Goal: Transaction & Acquisition: Purchase product/service

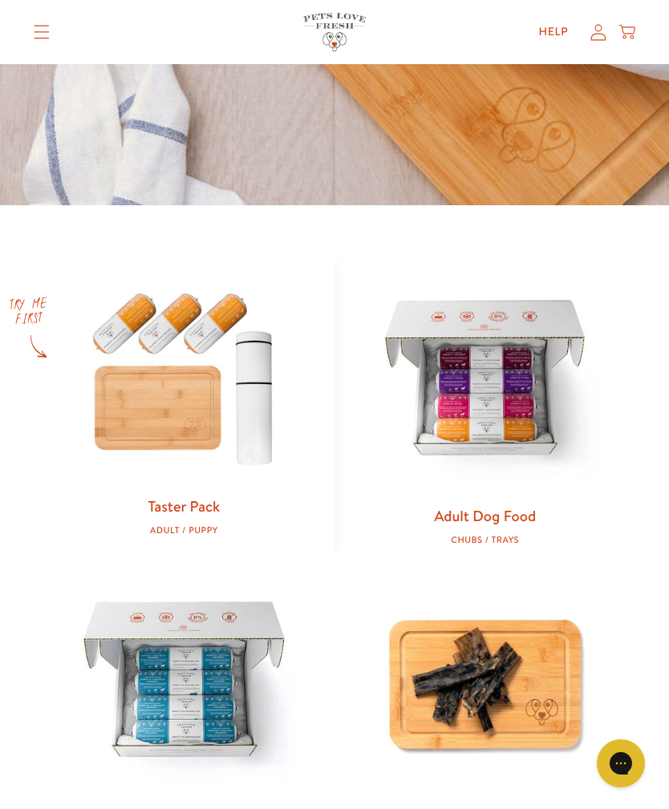
scroll to position [495, 0]
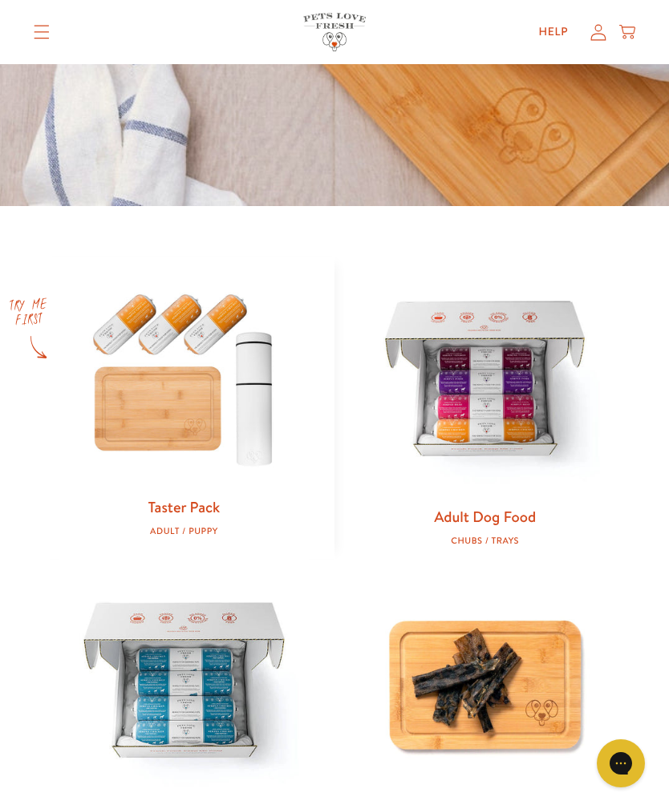
click at [513, 517] on link "Adult Dog Food" at bounding box center [485, 516] width 102 height 21
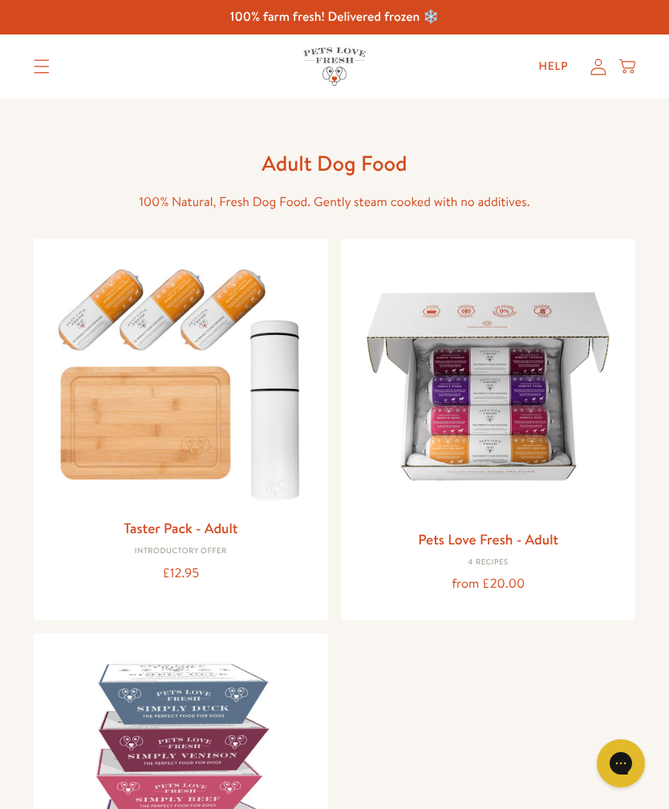
click at [533, 542] on link "Pets Love Fresh - Adult" at bounding box center [488, 539] width 140 height 20
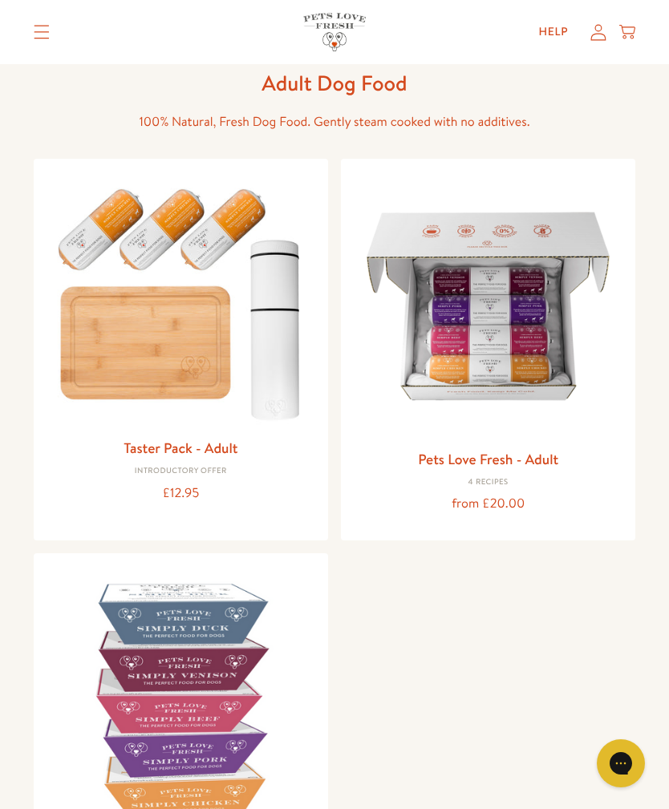
scroll to position [79, 0]
click at [539, 452] on link "Pets Love Fresh - Adult" at bounding box center [488, 460] width 140 height 20
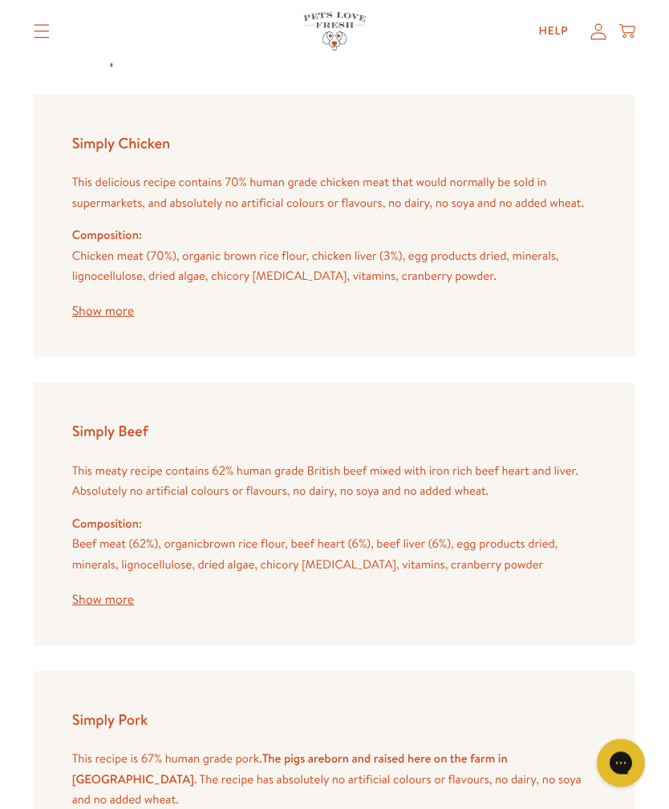
scroll to position [2615, 0]
click at [115, 305] on button "Show more" at bounding box center [103, 311] width 62 height 13
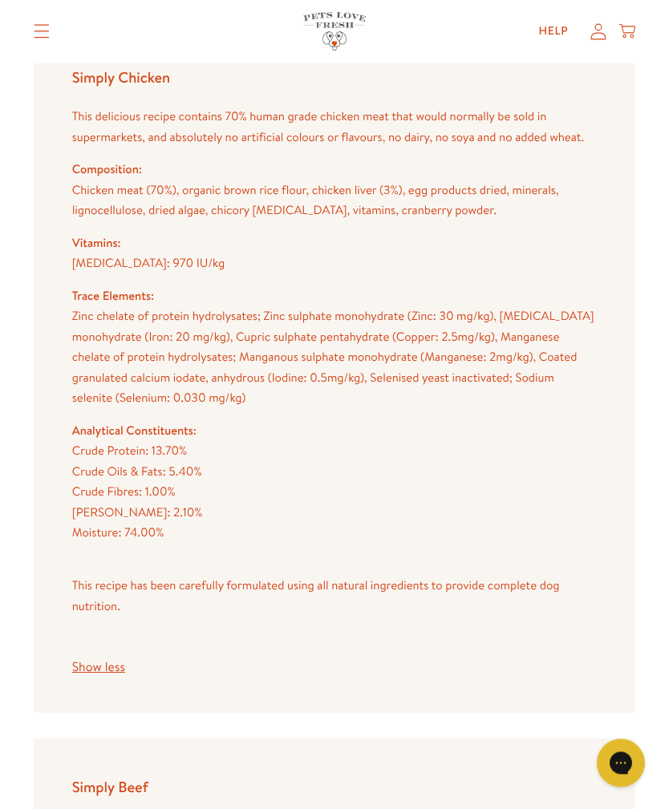
scroll to position [2682, 0]
click at [109, 660] on button "Show less" at bounding box center [98, 666] width 53 height 13
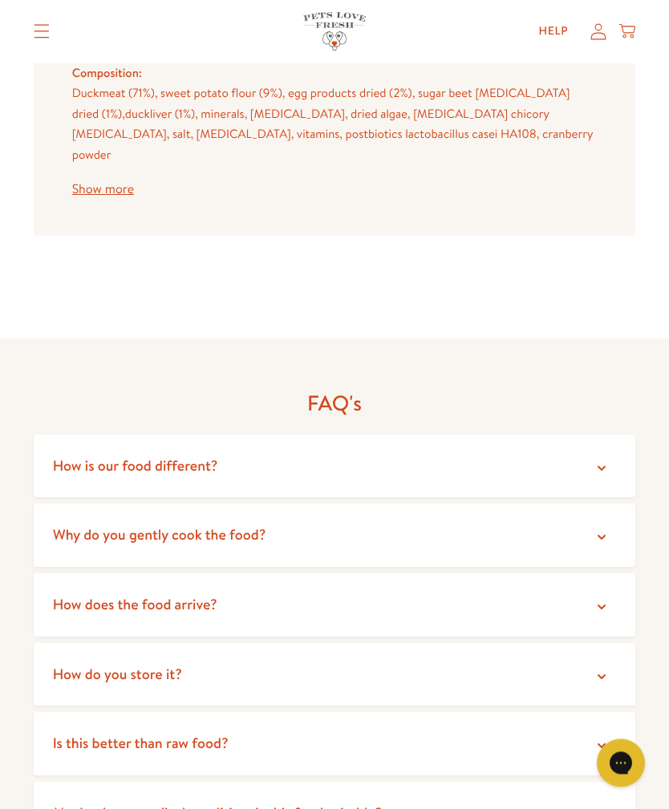
scroll to position [3664, 0]
click at [603, 459] on icon at bounding box center [601, 467] width 16 height 16
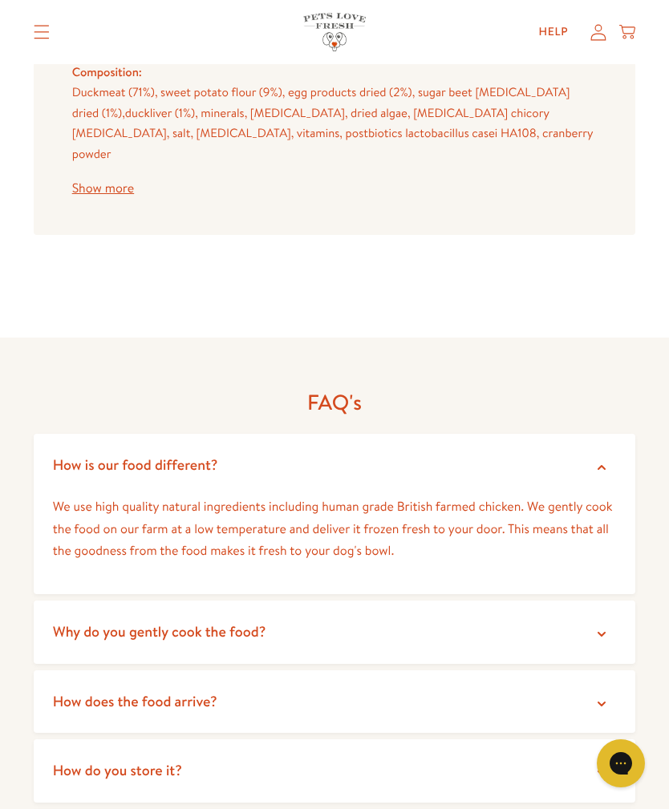
click at [599, 465] on icon at bounding box center [601, 467] width 8 height 5
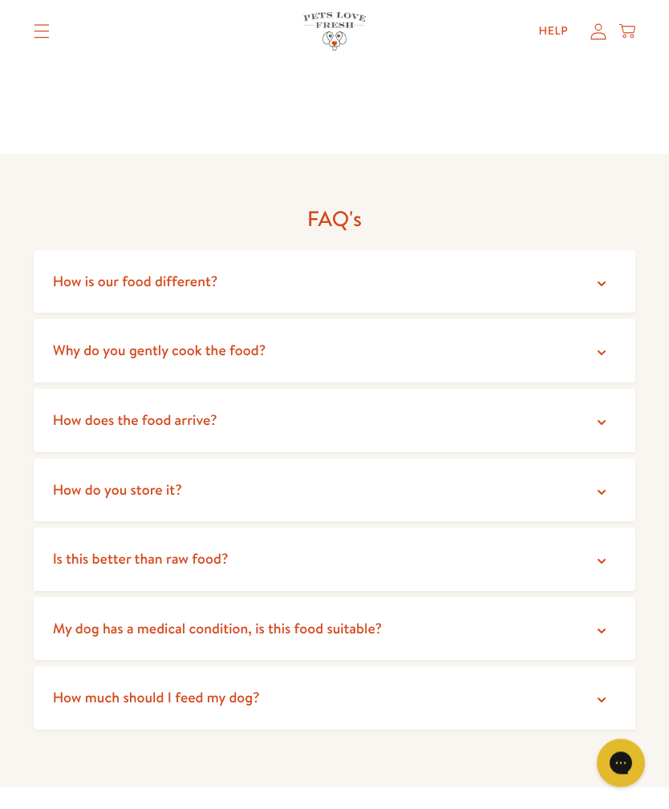
scroll to position [3843, 0]
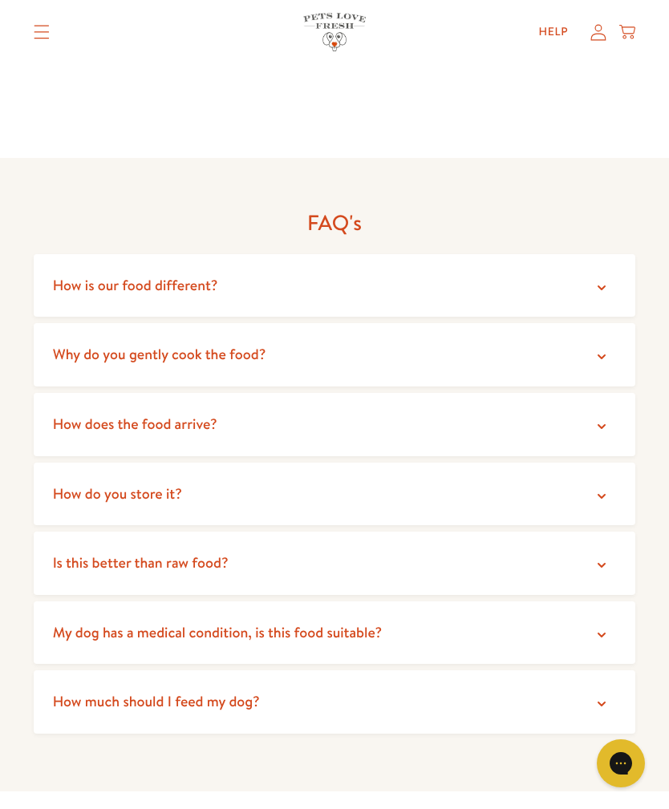
click at [604, 418] on icon at bounding box center [601, 426] width 16 height 16
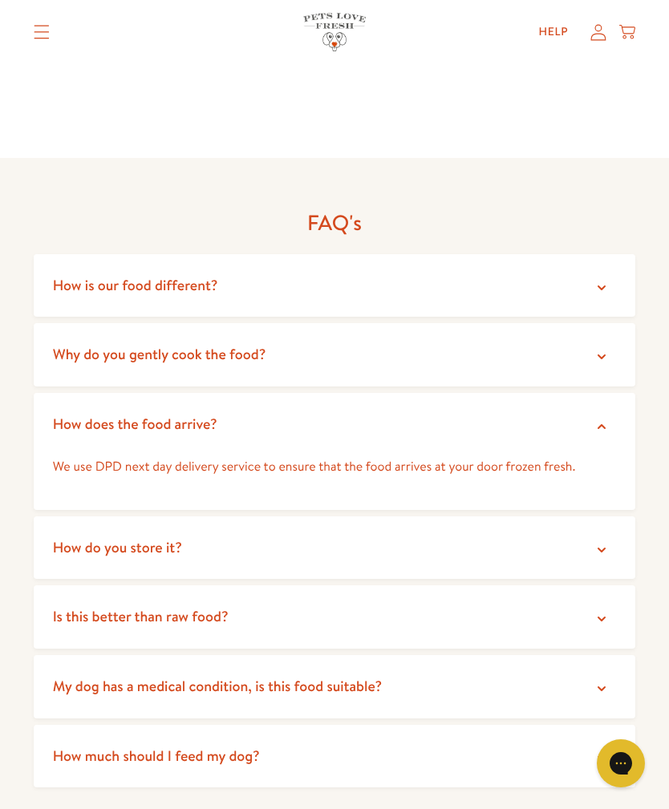
click at [604, 418] on icon at bounding box center [601, 426] width 16 height 16
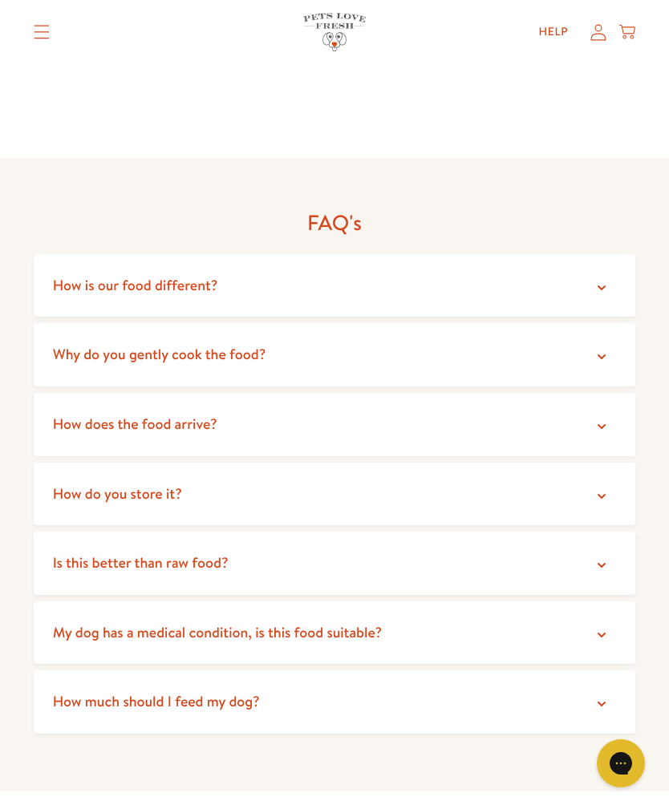
click at [603, 488] on icon at bounding box center [601, 496] width 16 height 16
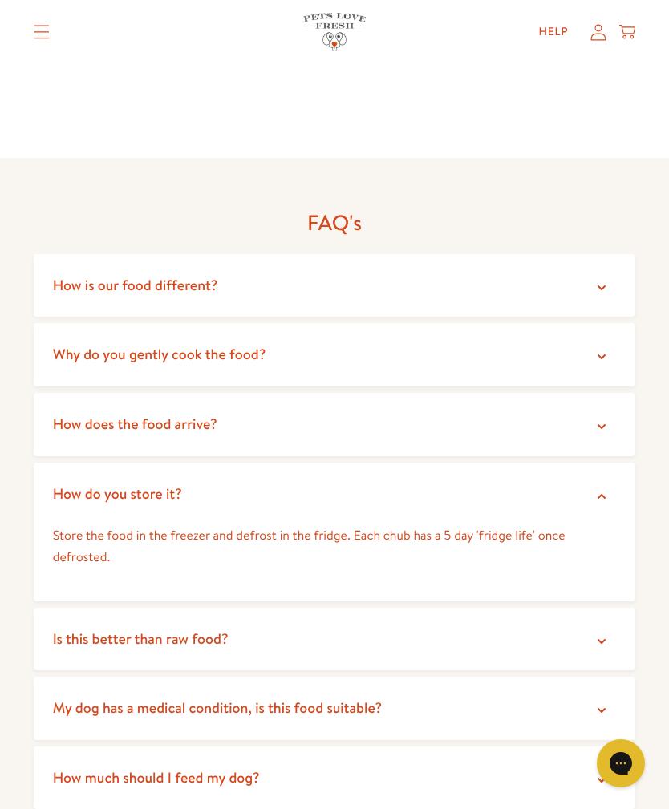
click at [601, 488] on icon at bounding box center [601, 496] width 16 height 16
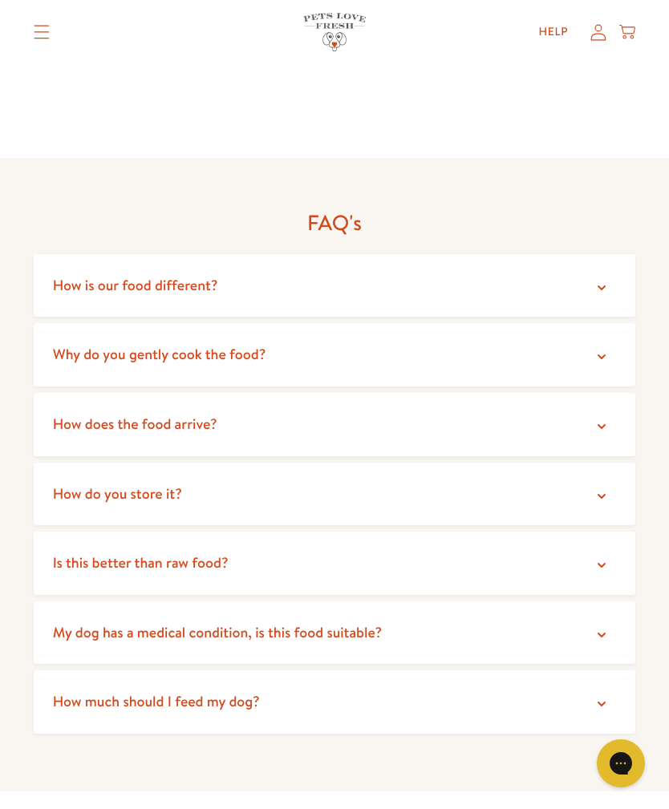
click at [600, 557] on icon at bounding box center [601, 565] width 16 height 16
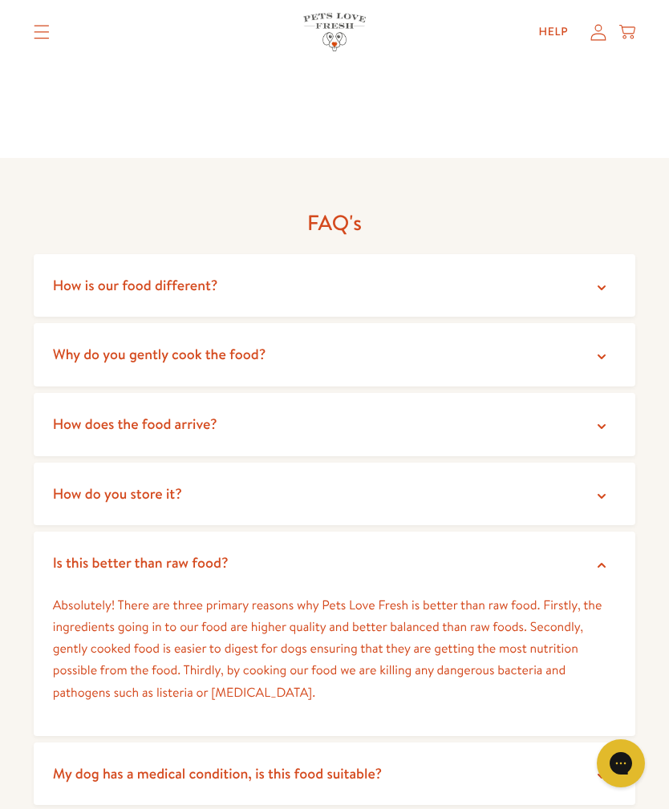
click at [602, 563] on icon at bounding box center [601, 565] width 8 height 5
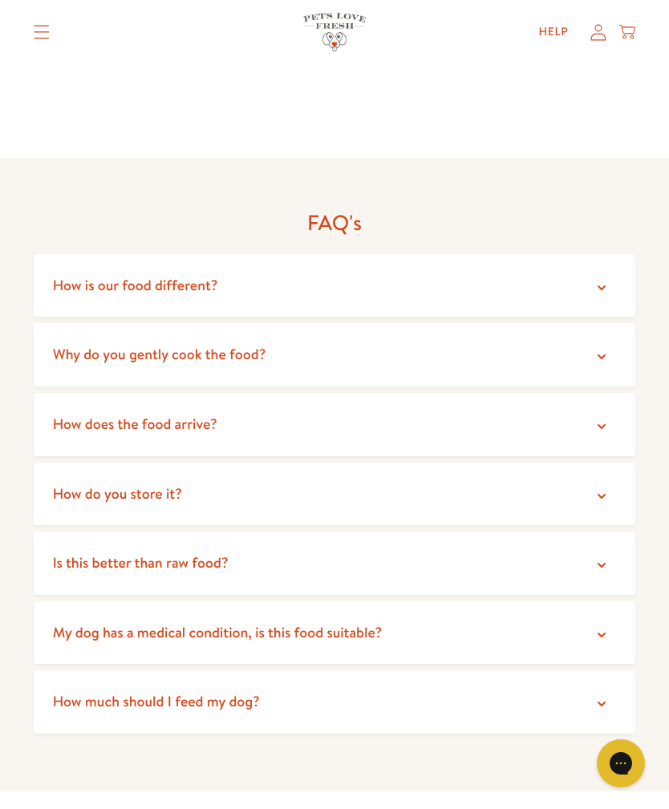
click at [589, 323] on summary "Why do you gently cook the food?" at bounding box center [335, 354] width 602 height 63
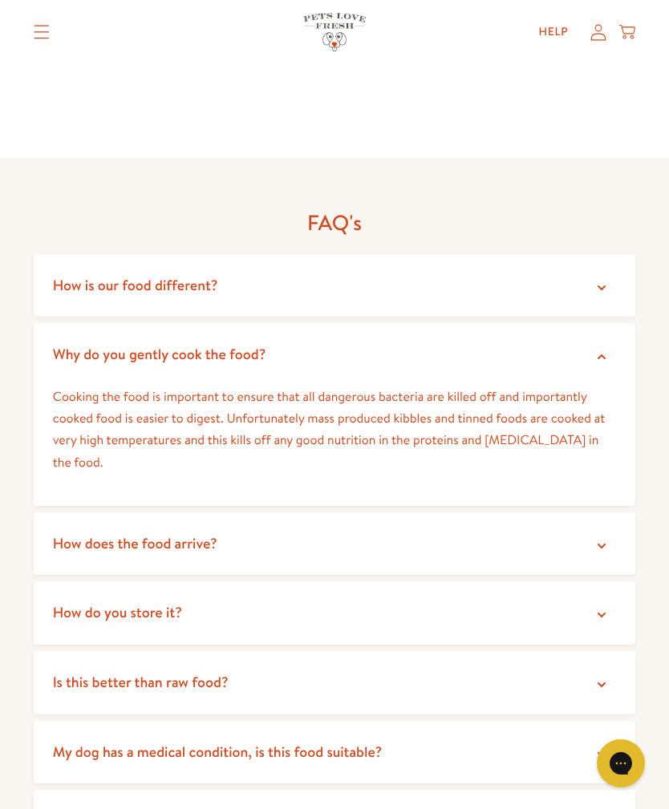
click at [600, 349] on icon at bounding box center [601, 357] width 16 height 16
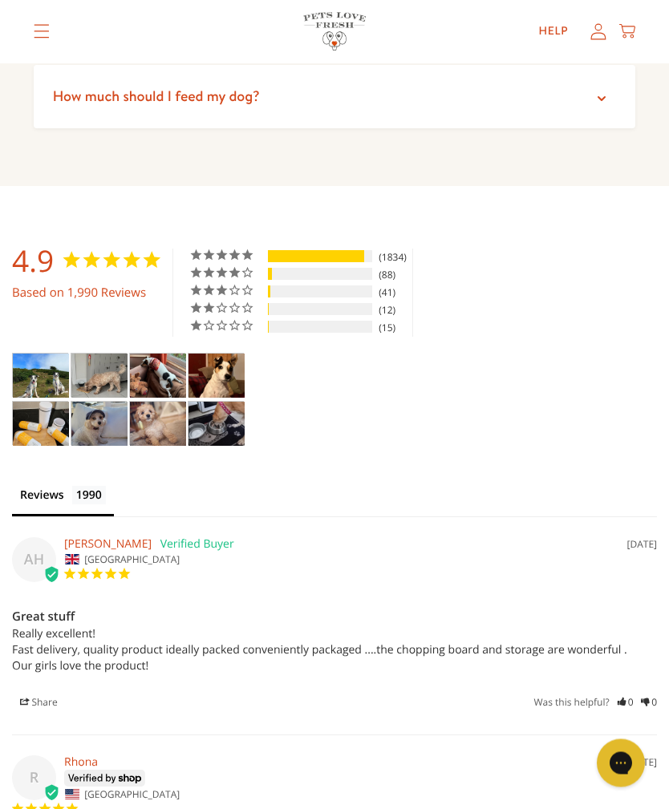
scroll to position [4476, 0]
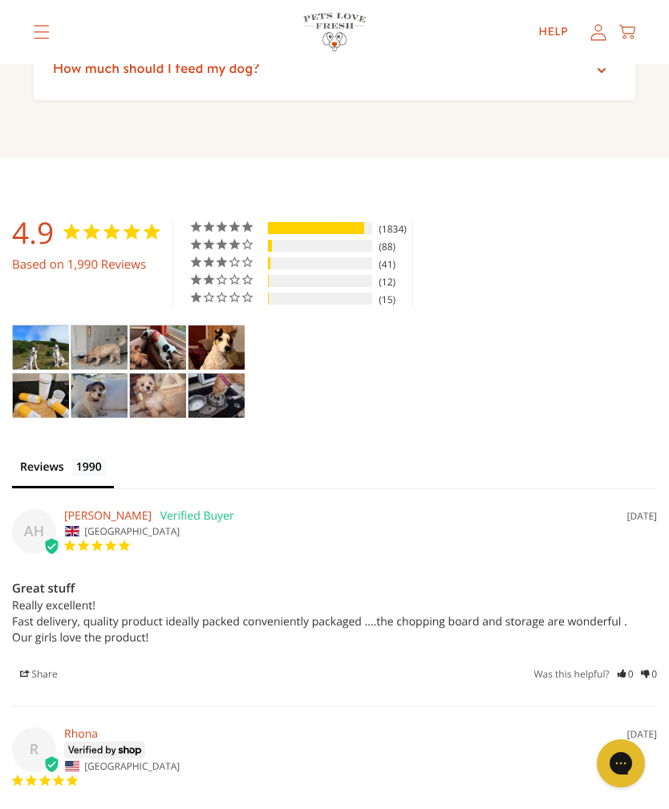
click at [36, 325] on img "Taster Pack - Adult - Customer Photo From Stacy Luck" at bounding box center [41, 347] width 56 height 44
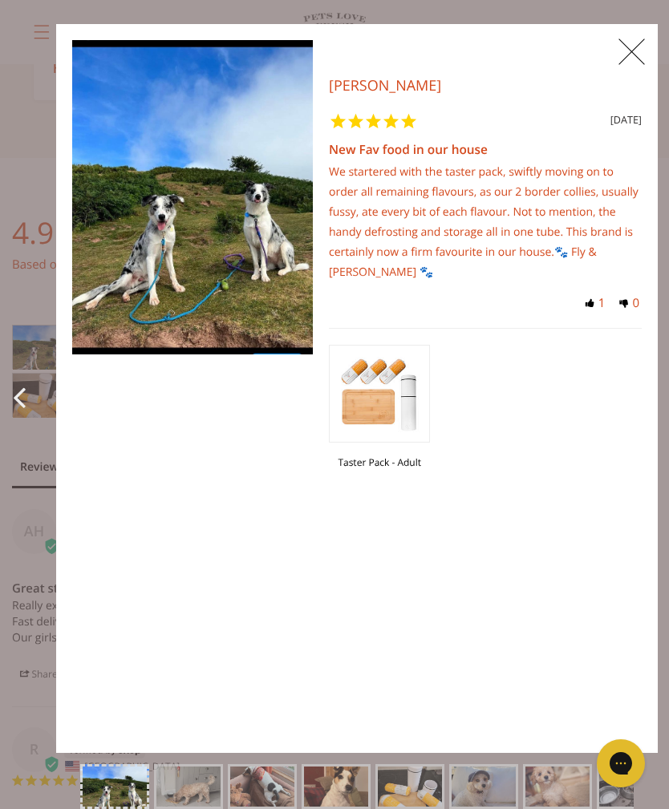
click at [628, 47] on span "X" at bounding box center [631, 52] width 36 height 40
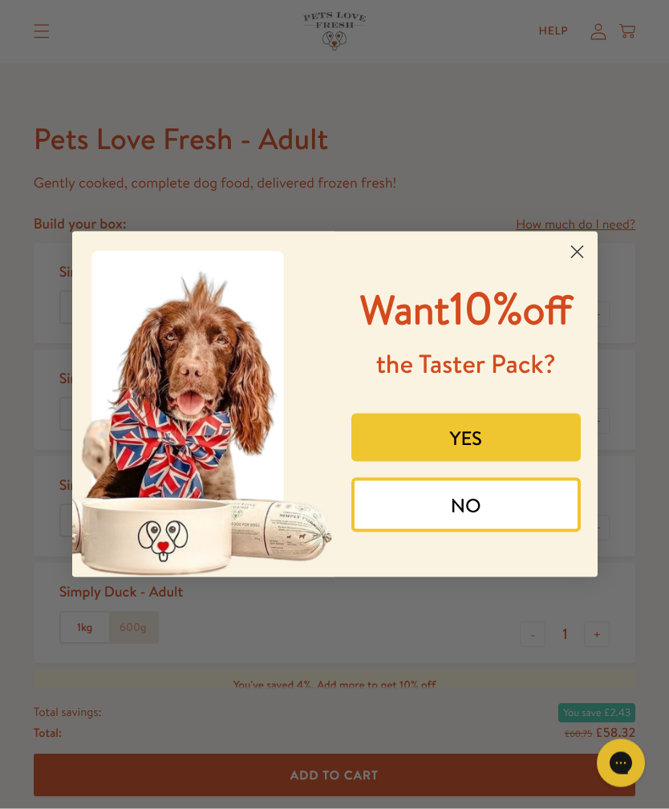
scroll to position [582, 0]
click at [585, 265] on circle "Close dialog" at bounding box center [576, 252] width 26 height 26
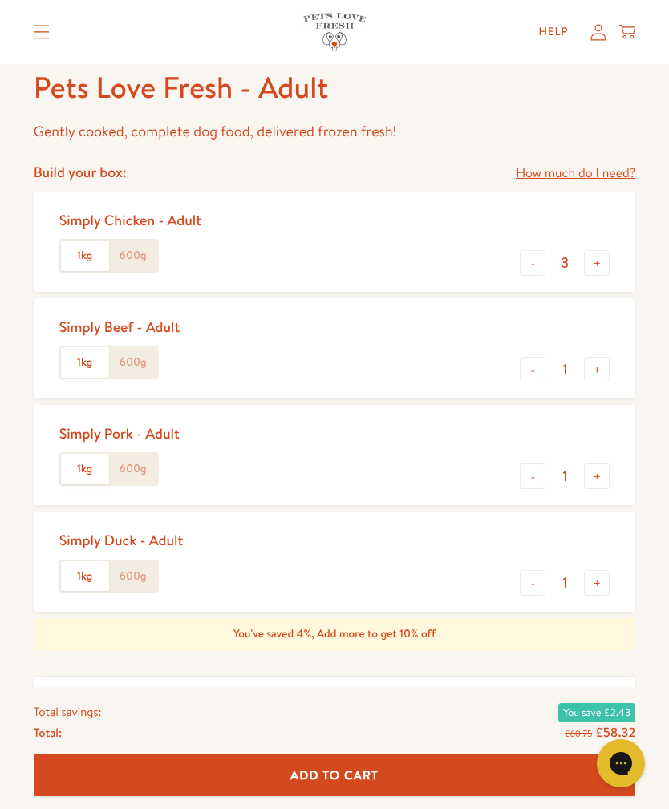
scroll to position [633, 0]
click at [532, 261] on button "-" at bounding box center [532, 263] width 26 height 26
click at [531, 258] on button "-" at bounding box center [532, 262] width 26 height 26
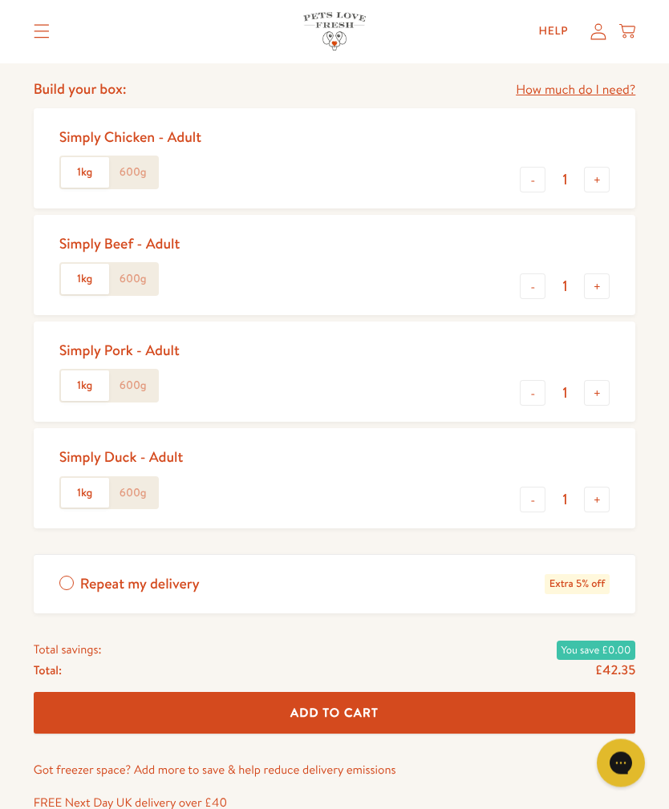
scroll to position [716, 0]
click at [534, 185] on button "-" at bounding box center [532, 180] width 26 height 26
type input "0"
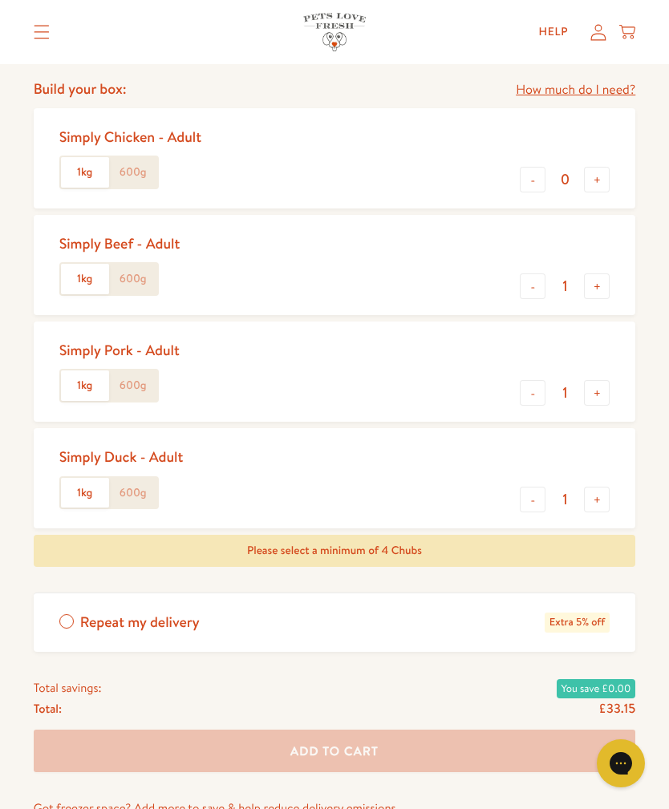
click at [536, 285] on button "-" at bounding box center [532, 286] width 26 height 26
type input "0"
click at [531, 391] on button "-" at bounding box center [532, 393] width 26 height 26
type input "0"
click at [91, 487] on label "1kg" at bounding box center [85, 493] width 48 height 30
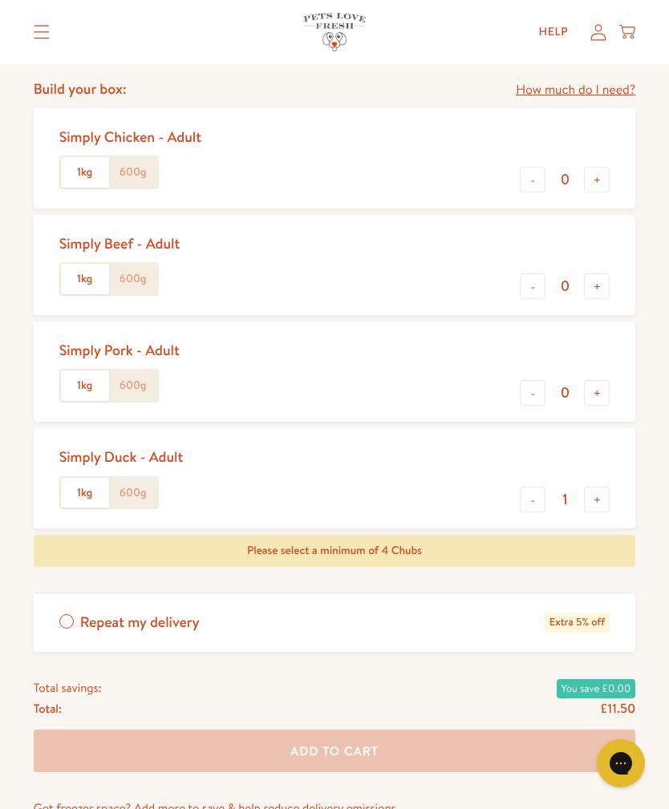
click at [0, 0] on input "1kg" at bounding box center [0, 0] width 0 height 0
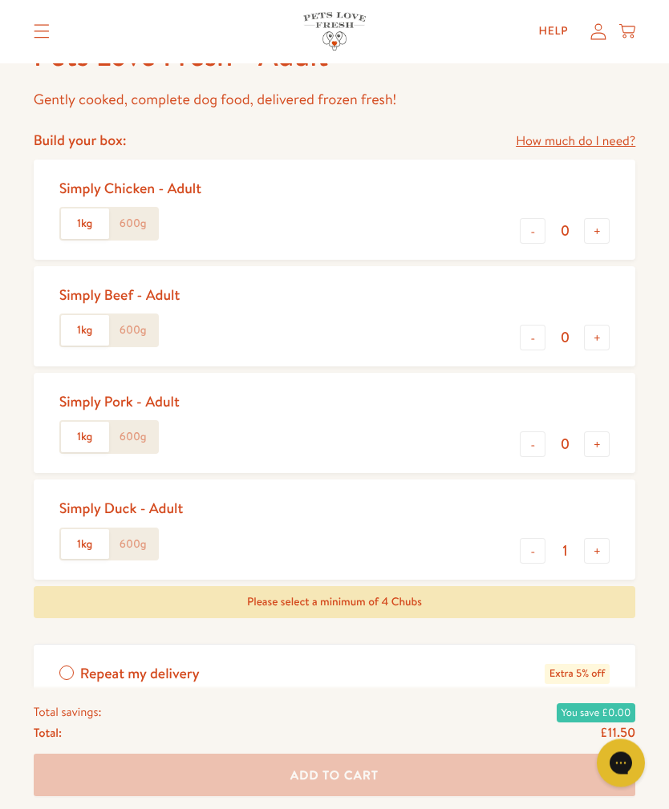
click at [601, 224] on button "+" at bounding box center [597, 232] width 26 height 26
type input "1"
click at [600, 342] on button "+" at bounding box center [597, 338] width 26 height 26
type input "1"
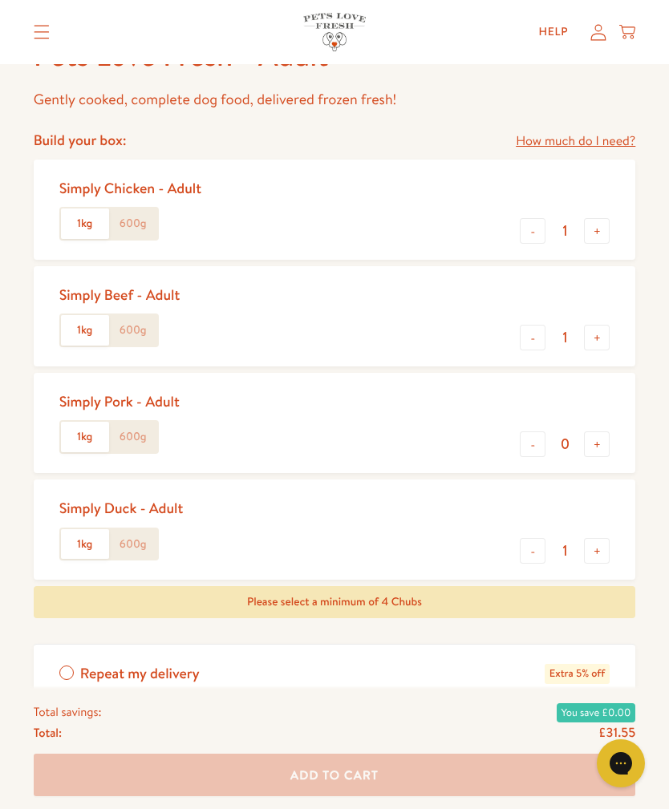
click at [603, 442] on button "+" at bounding box center [597, 444] width 26 height 26
type input "1"
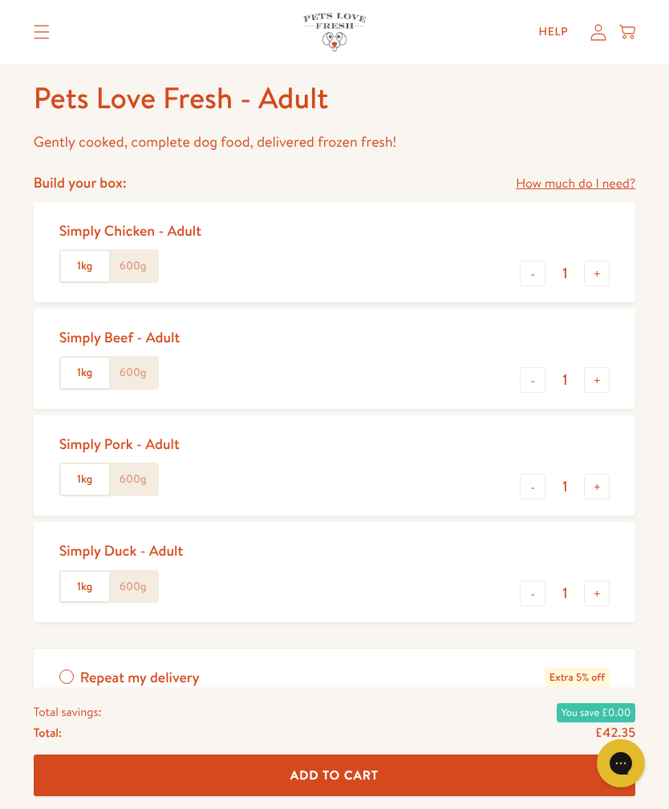
scroll to position [621, 0]
click at [613, 184] on link "How much do I need?" at bounding box center [574, 185] width 119 height 22
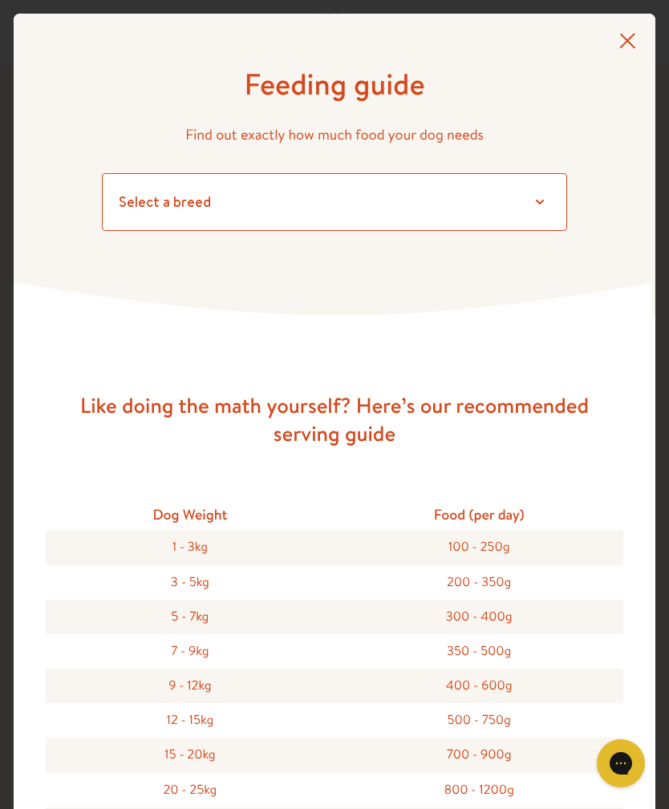
click at [538, 203] on select "Select a breed Affenpinscher Afghan hound Airedale terrier Akita Alaskan Malamu…" at bounding box center [334, 202] width 465 height 58
select select "3"
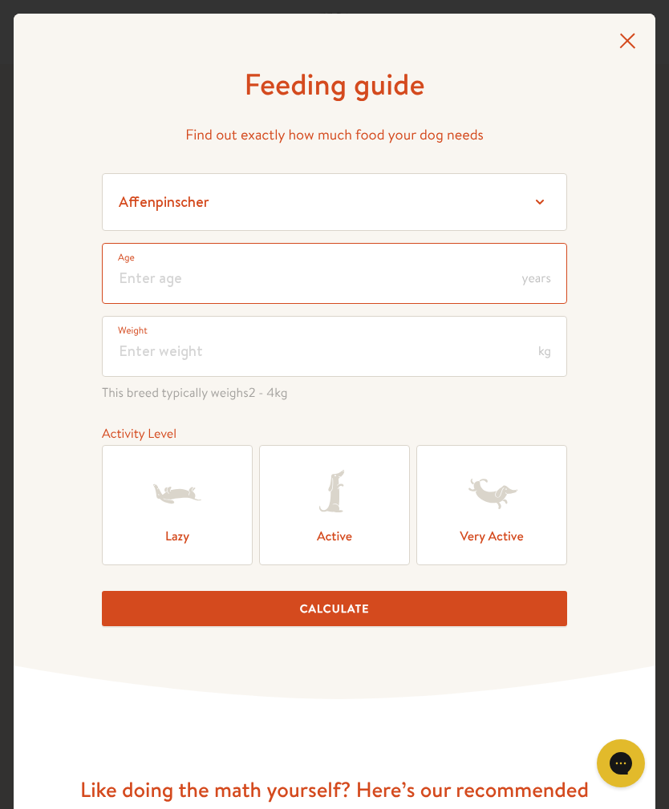
click at [136, 273] on input "number" at bounding box center [334, 273] width 465 height 61
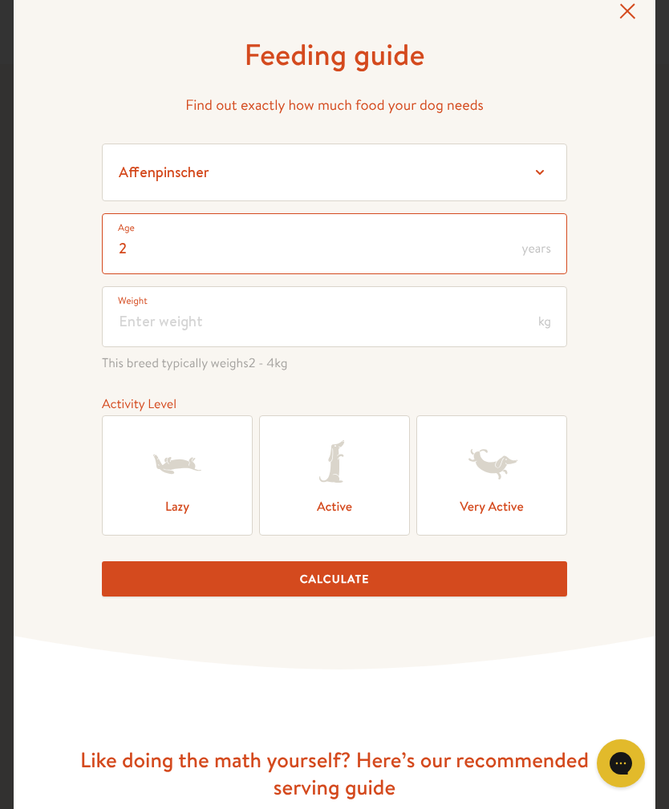
scroll to position [47, 0]
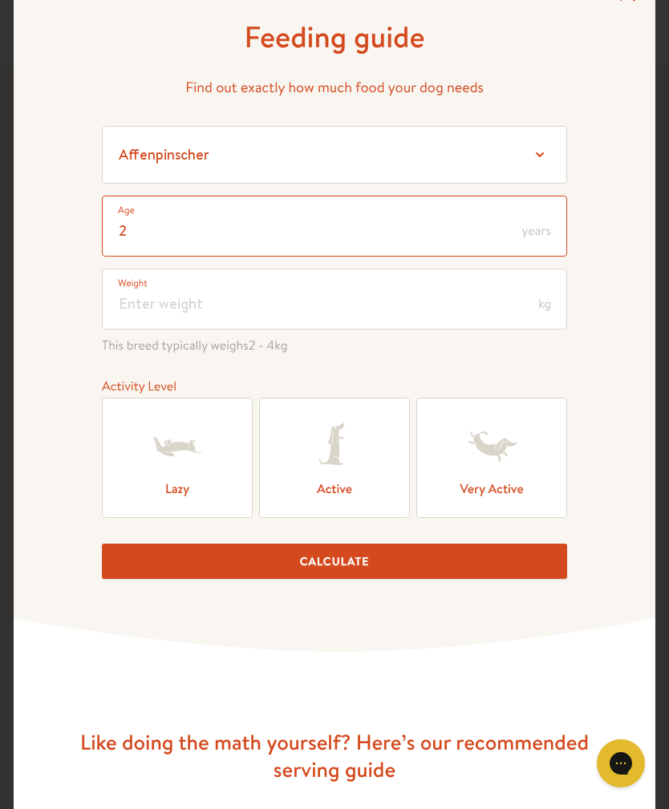
type input "2"
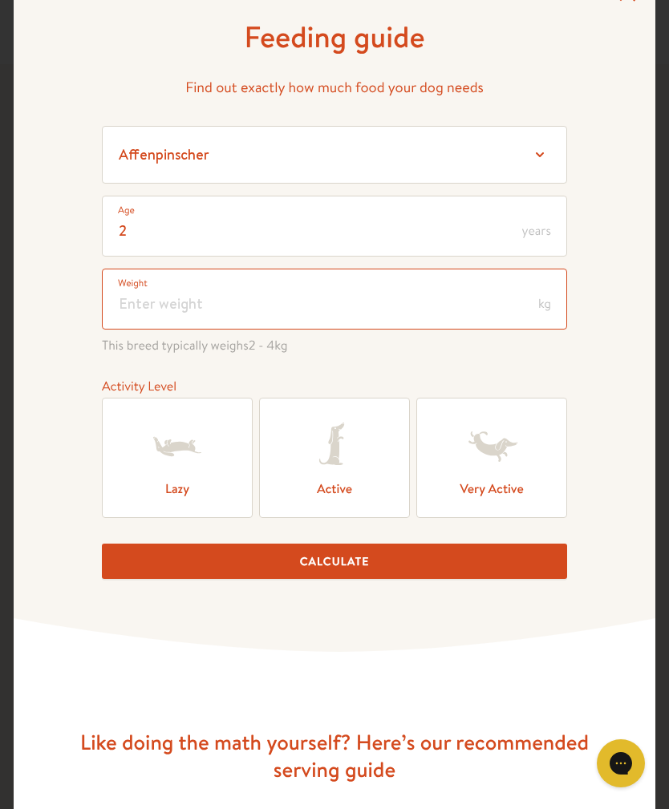
click at [557, 301] on input "number" at bounding box center [334, 299] width 465 height 61
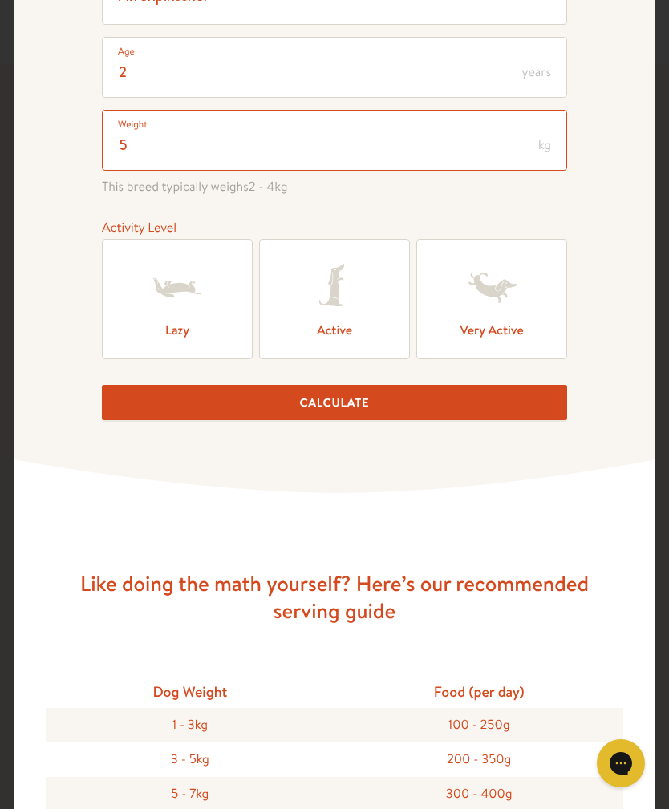
scroll to position [207, 0]
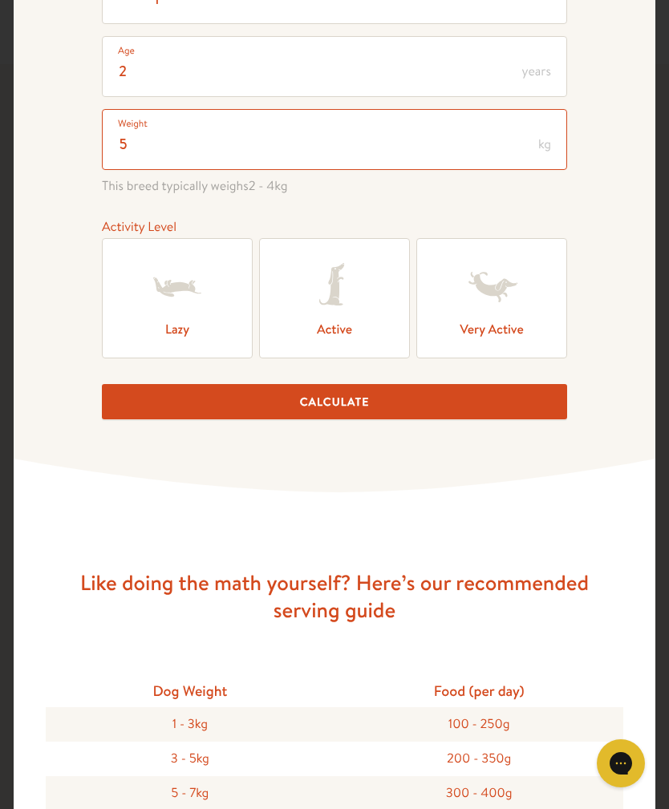
type input "5"
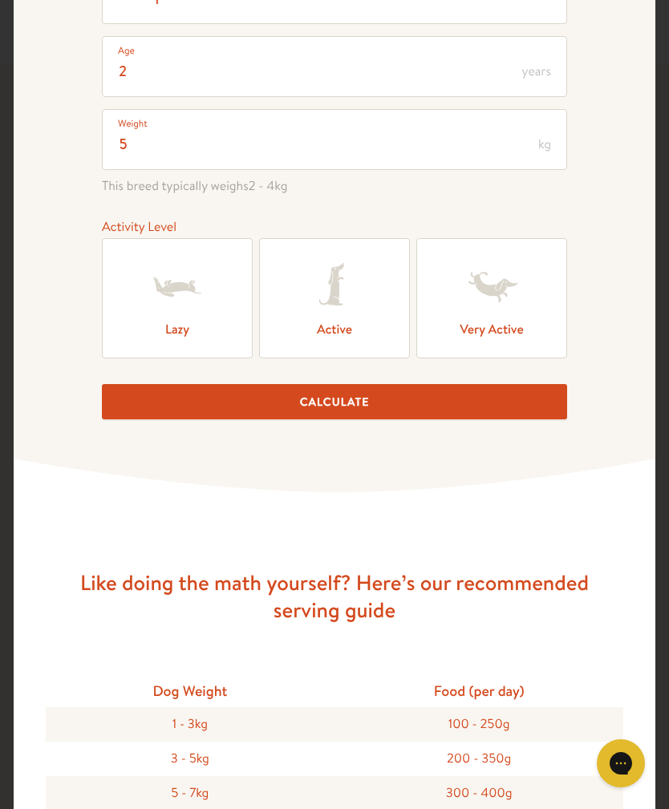
click at [340, 305] on icon at bounding box center [334, 287] width 64 height 64
click at [0, 0] on input "Active" at bounding box center [0, 0] width 0 height 0
click at [463, 402] on button "Calculate" at bounding box center [334, 402] width 465 height 36
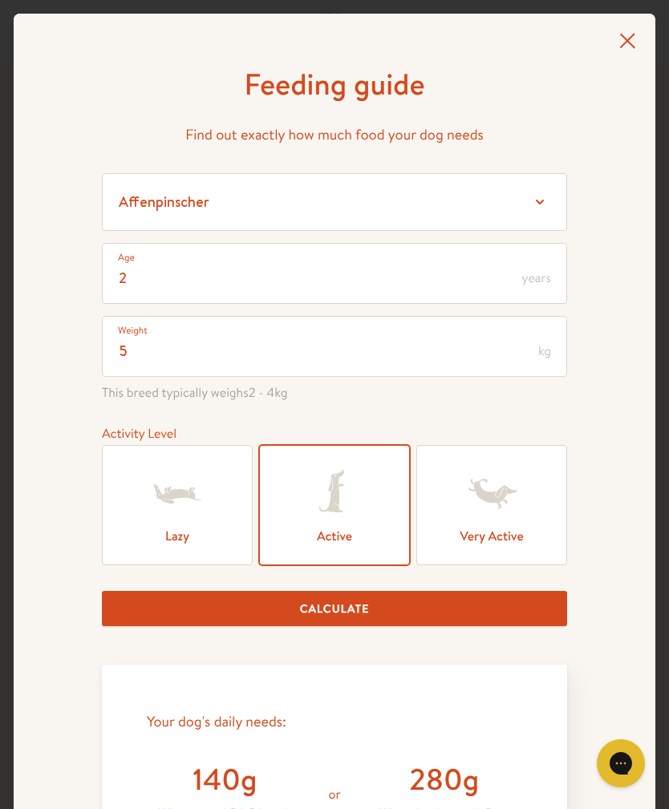
scroll to position [0, 0]
click at [536, 198] on select "Select a breed Affenpinscher Afghan hound Airedale terrier Akita Alaskan Malamu…" at bounding box center [334, 202] width 465 height 58
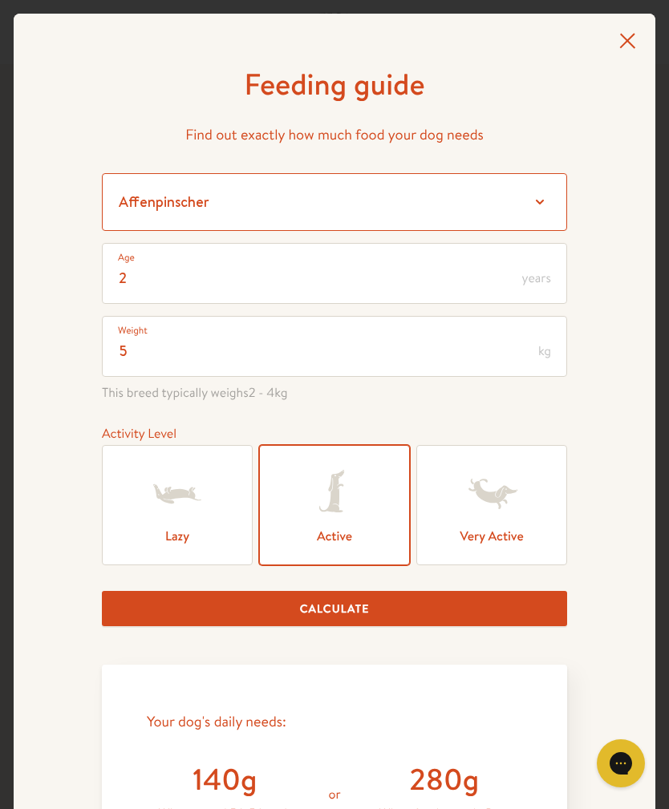
select select "2.5"
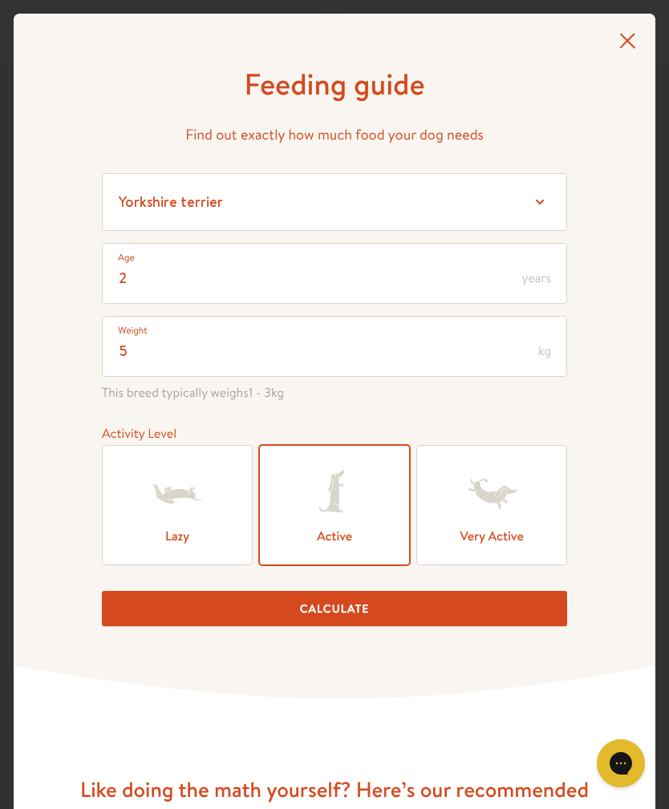
click at [541, 276] on span "years" at bounding box center [536, 278] width 29 height 13
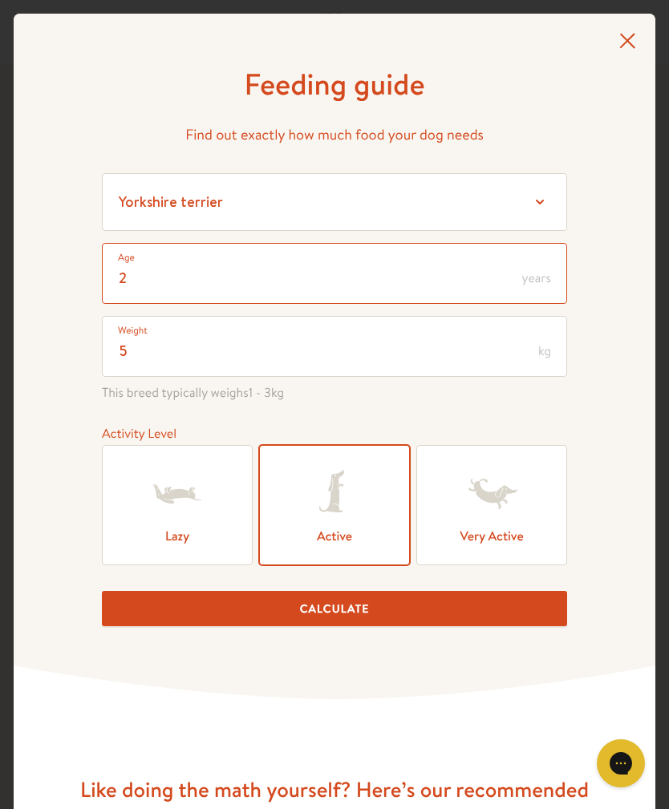
click at [153, 275] on input "2" at bounding box center [334, 273] width 465 height 61
type input "10"
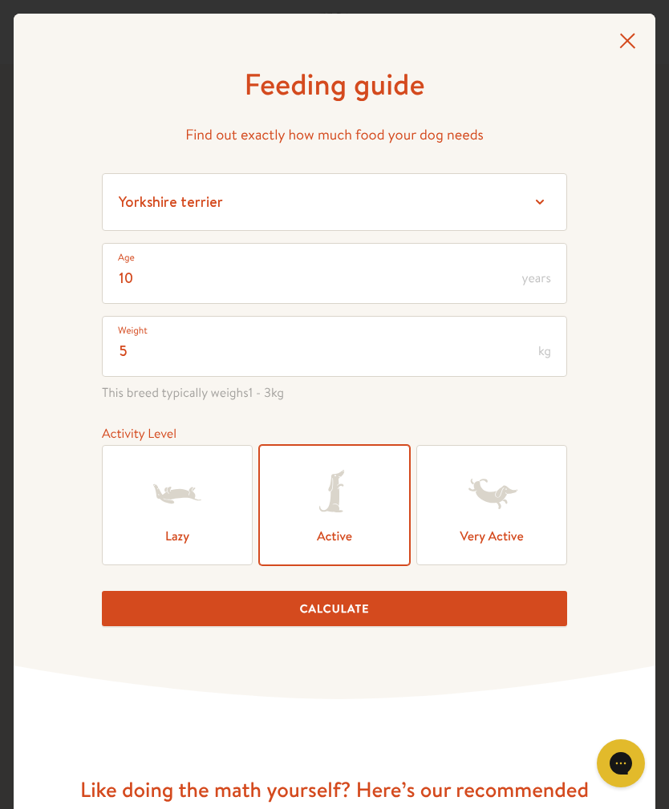
click at [146, 348] on input "5" at bounding box center [334, 346] width 465 height 61
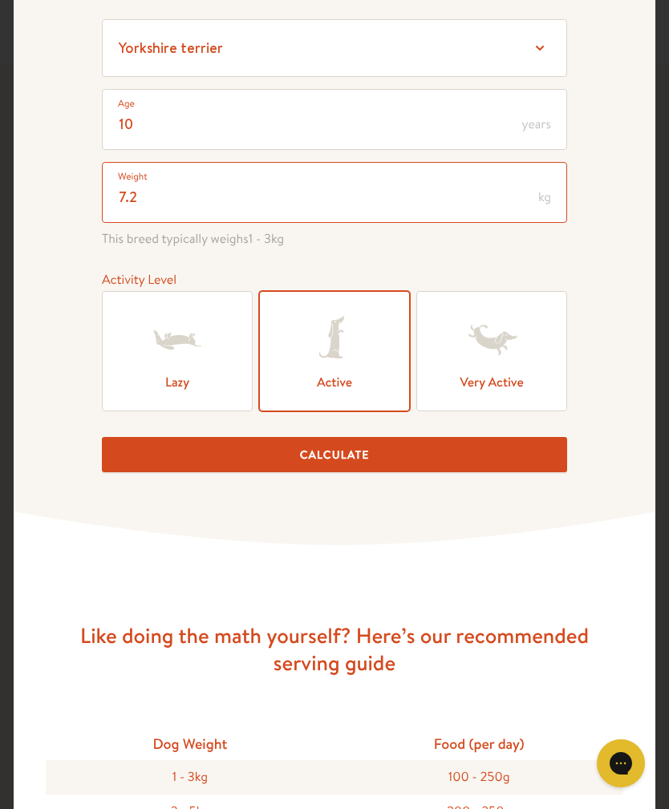
scroll to position [156, 0]
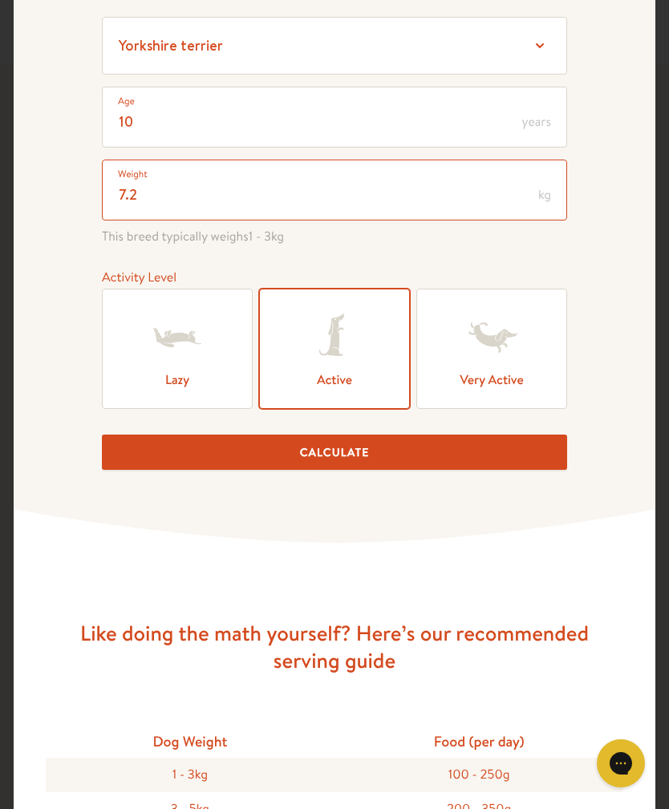
type input "7.2"
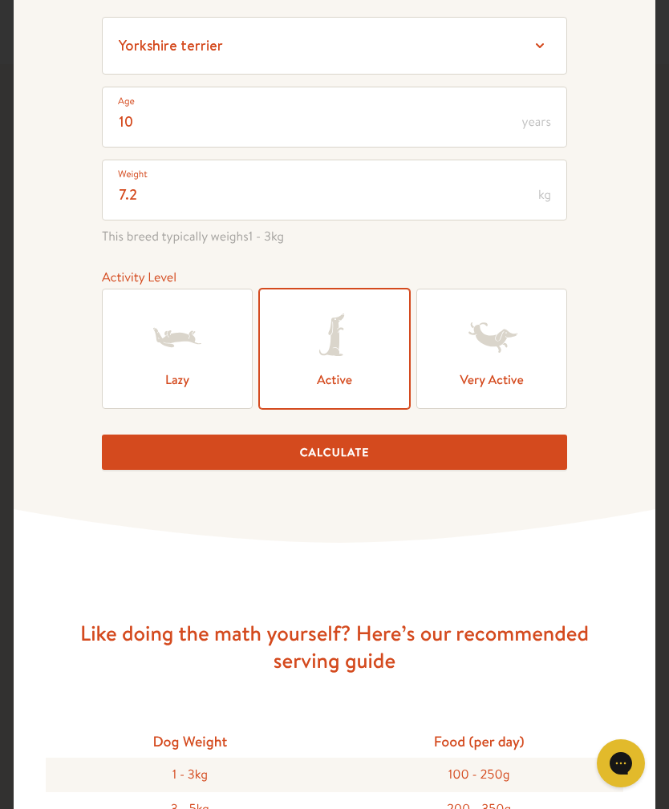
click at [515, 458] on button "Calculate" at bounding box center [334, 453] width 465 height 36
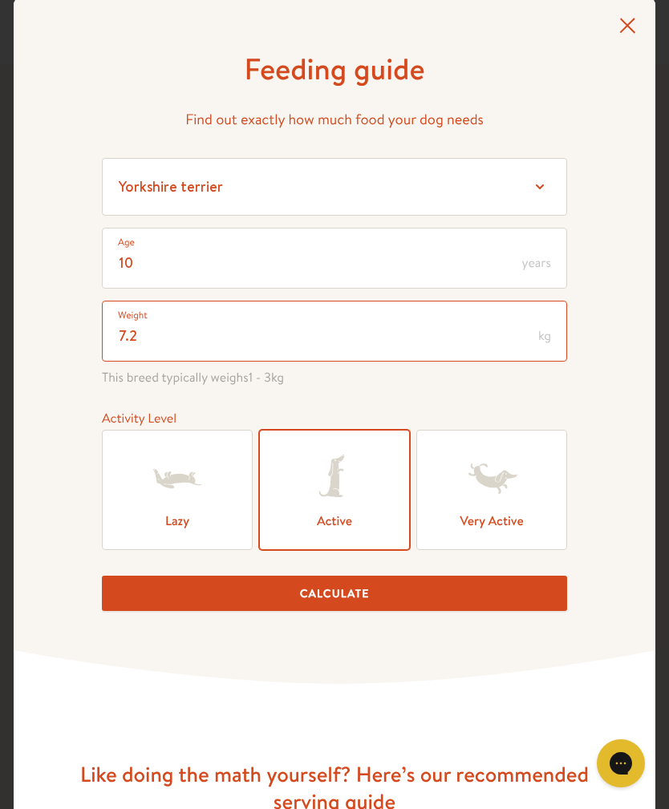
scroll to position [15, 0]
click at [536, 185] on select "Select a breed Affenpinscher Afghan hound Airedale terrier Akita Alaskan Malamu…" at bounding box center [334, 187] width 465 height 58
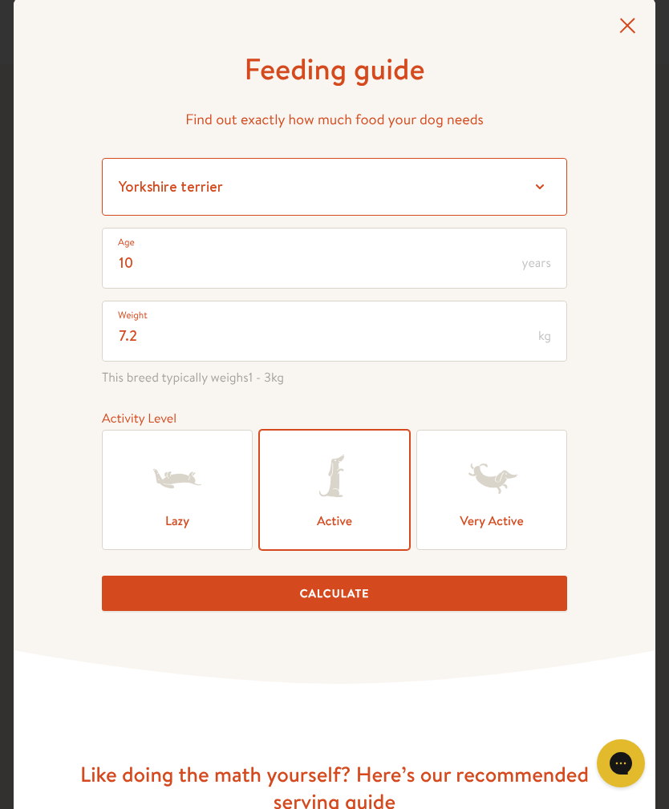
select select "8"
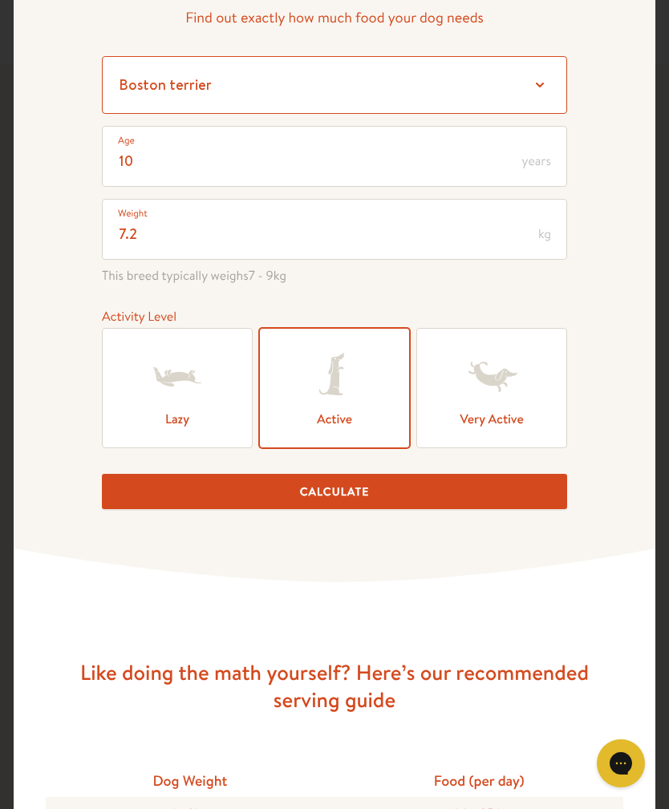
scroll to position [115, 0]
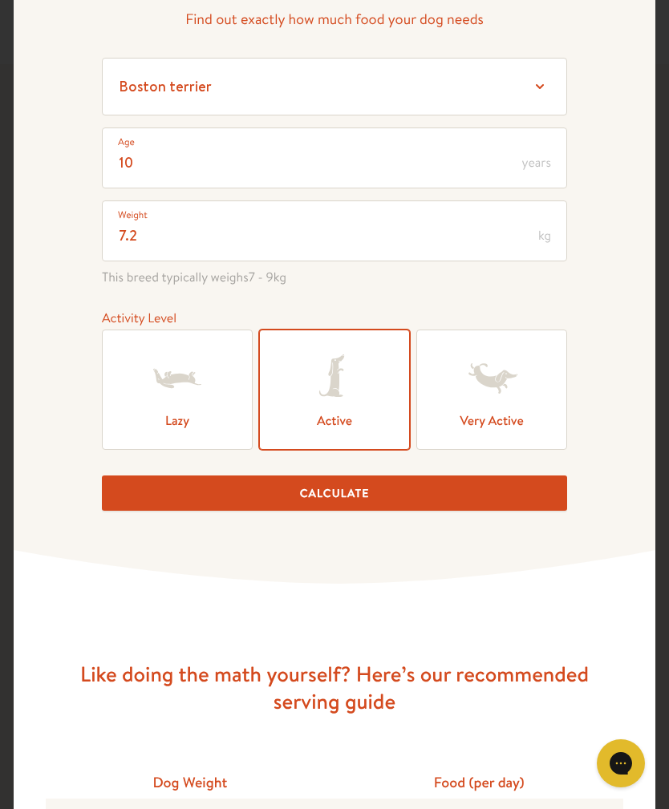
click at [535, 502] on button "Calculate" at bounding box center [334, 493] width 465 height 36
click at [329, 483] on button "Calculate" at bounding box center [334, 493] width 465 height 36
type input "7"
click at [368, 496] on button "Calculate" at bounding box center [334, 493] width 465 height 36
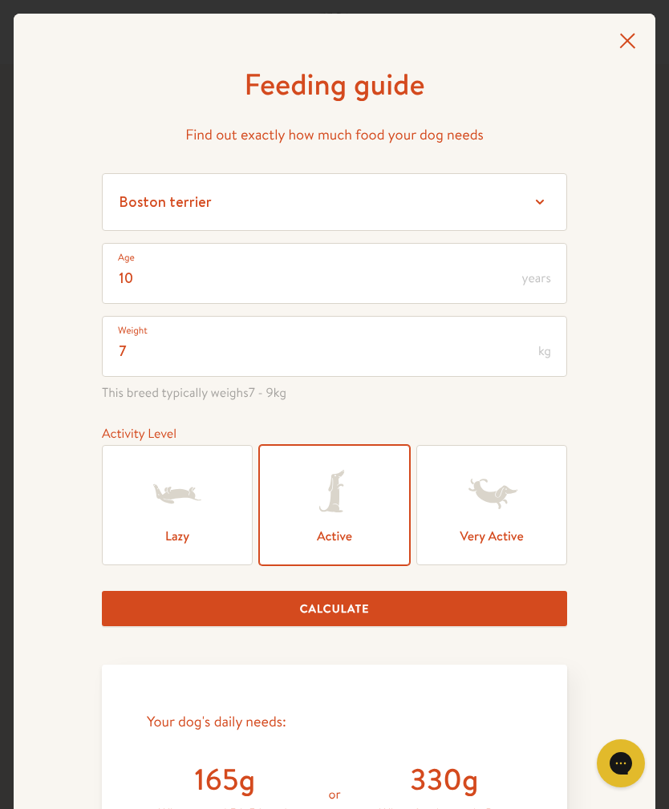
scroll to position [0, 0]
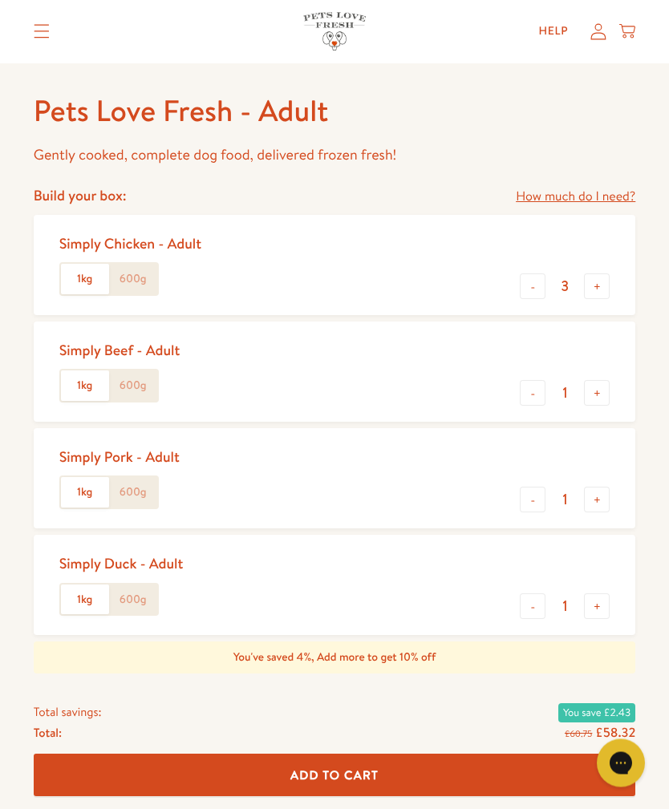
scroll to position [607, 0]
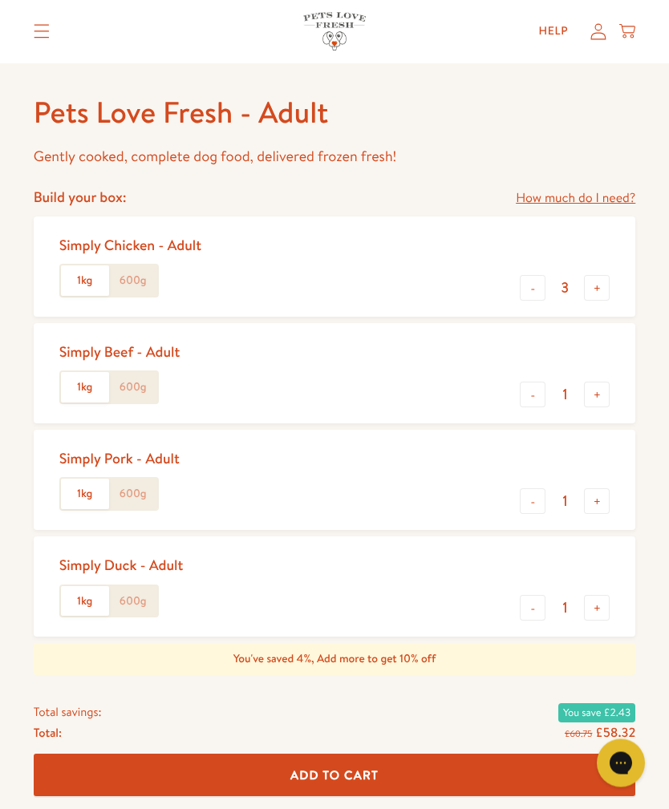
click at [536, 389] on button "-" at bounding box center [532, 395] width 26 height 26
click at [601, 385] on button "+" at bounding box center [597, 395] width 26 height 26
click at [598, 395] on button "+" at bounding box center [597, 395] width 26 height 26
click at [595, 382] on button "+" at bounding box center [597, 395] width 26 height 26
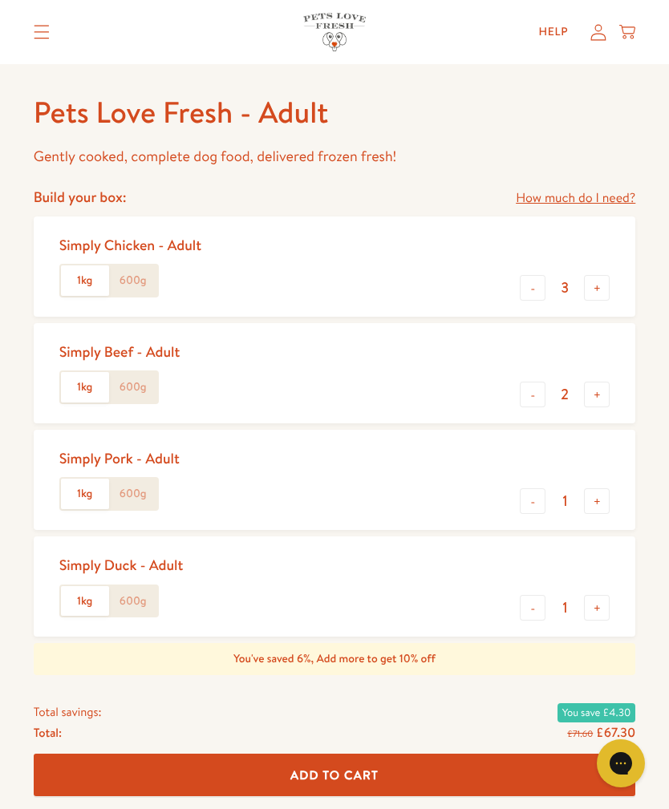
type input "3"
click at [603, 495] on button "+" at bounding box center [597, 501] width 26 height 26
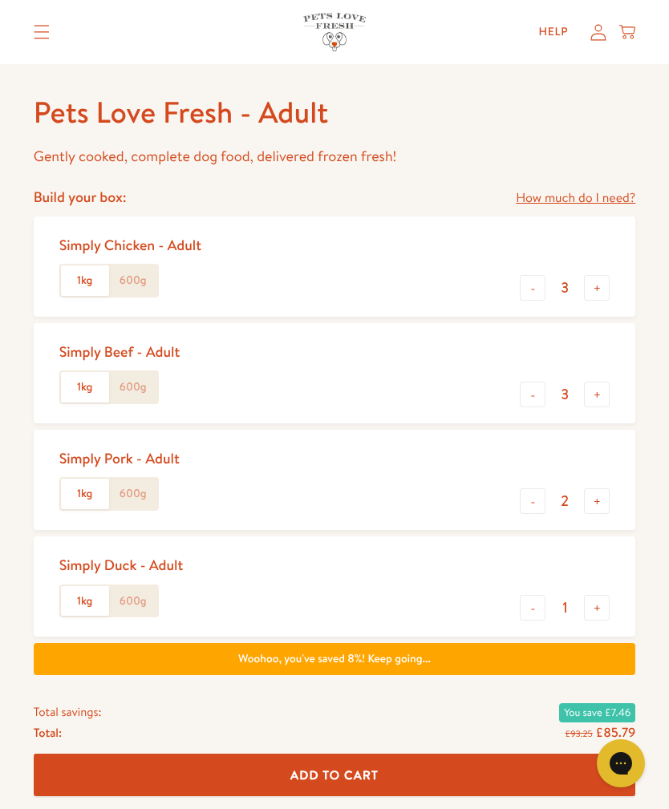
click at [596, 501] on button "+" at bounding box center [597, 501] width 26 height 26
click at [594, 491] on button "+" at bounding box center [597, 501] width 26 height 26
click at [540, 500] on button "-" at bounding box center [532, 501] width 26 height 26
type input "3"
click at [599, 602] on button "+" at bounding box center [597, 608] width 26 height 26
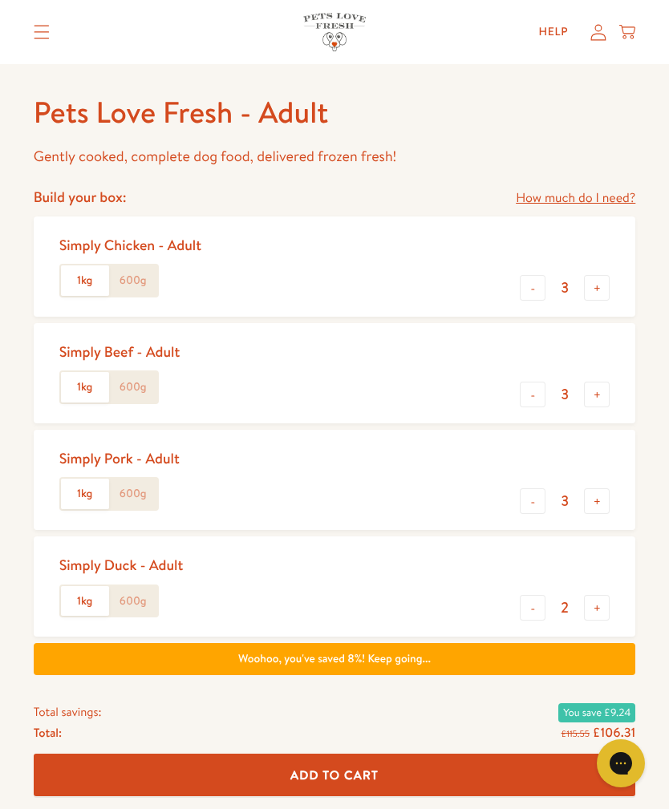
click at [594, 604] on button "+" at bounding box center [597, 608] width 26 height 26
type input "3"
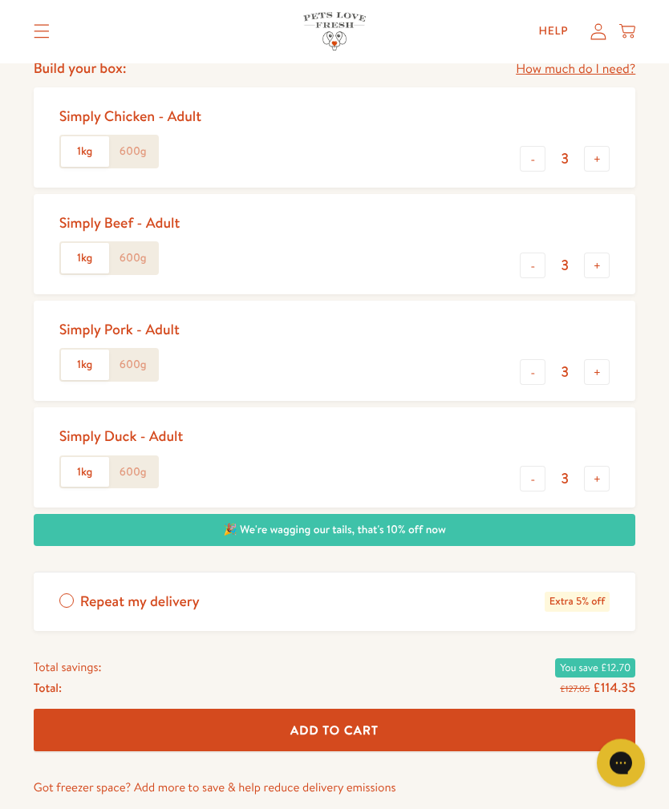
scroll to position [736, 0]
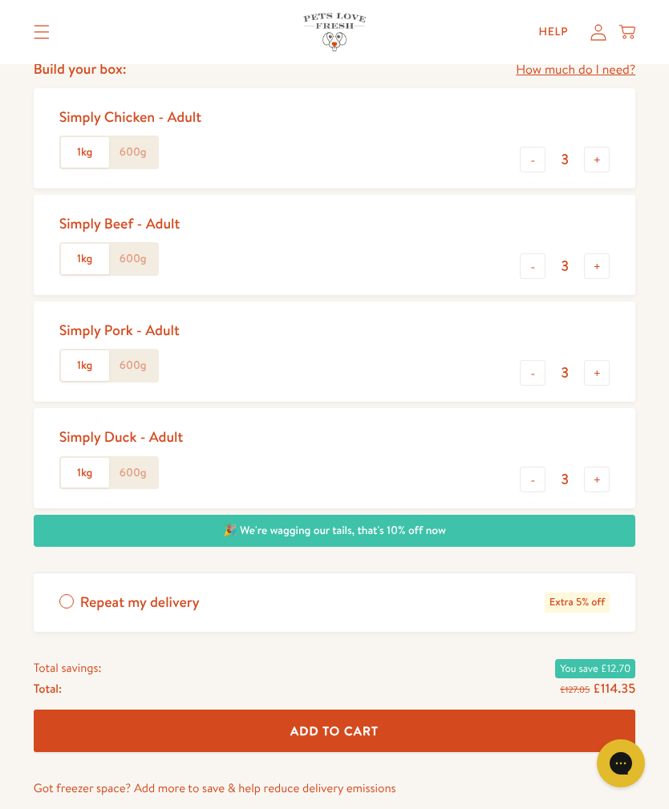
click at [667, 563] on div "Pets Love Fresh - Adult Gently cooked, complete dog food, delivered frozen fres…" at bounding box center [334, 141] width 669 height 1557
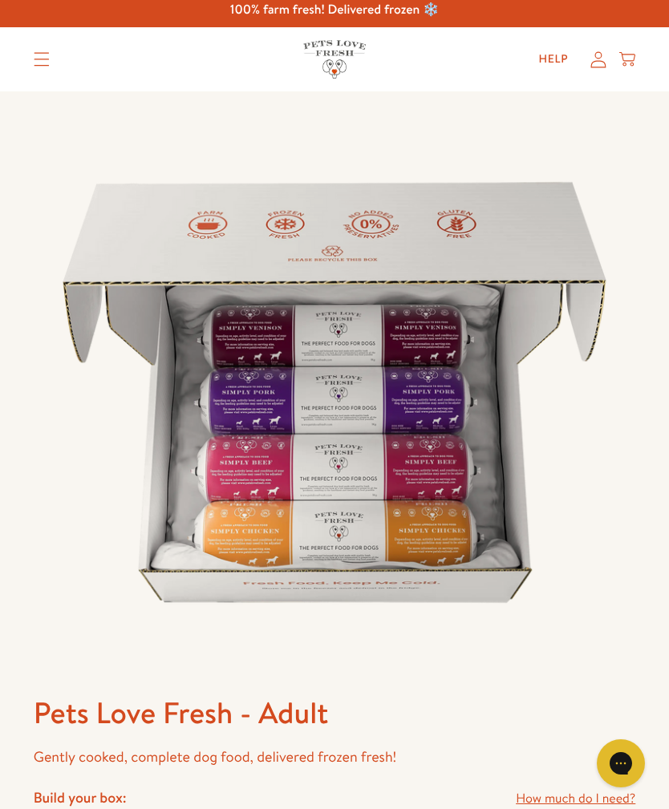
scroll to position [0, 0]
